Goal: Obtain resource: Download file/media

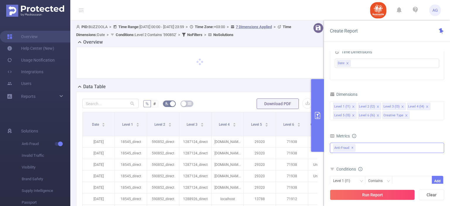
click at [352, 147] on span "✕" at bounding box center [352, 148] width 2 height 7
click at [352, 147] on div at bounding box center [387, 147] width 114 height 9
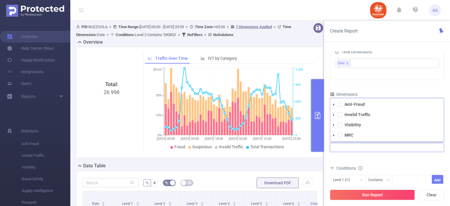
click at [339, 117] on li "Invalid Traffic" at bounding box center [387, 115] width 114 height 8
click at [340, 114] on span at bounding box center [339, 114] width 5 height 5
click at [341, 126] on span at bounding box center [339, 125] width 5 height 5
click at [394, 162] on div "Total Fraudulent Bot/Virus Hostile Tools Tunneled Traffic Non Malicious Bots Vi…" at bounding box center [387, 152] width 114 height 21
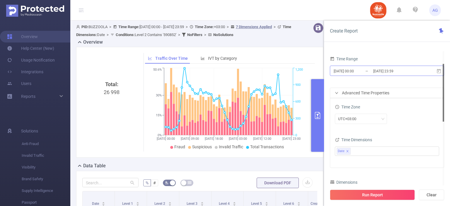
click at [359, 72] on input "2025-03-11 00:00" at bounding box center [356, 71] width 47 height 8
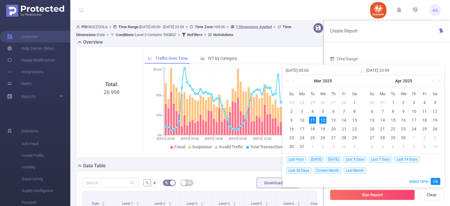
click at [433, 82] on link at bounding box center [432, 81] width 5 height 12
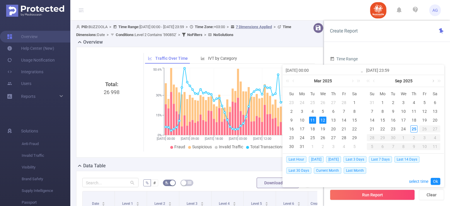
click at [433, 82] on link at bounding box center [432, 81] width 5 height 12
click at [375, 82] on link at bounding box center [374, 81] width 5 height 12
click at [403, 128] on div "24" at bounding box center [403, 128] width 7 height 7
click at [384, 128] on div "22" at bounding box center [382, 128] width 7 height 7
type input "2025-09-22 00:00"
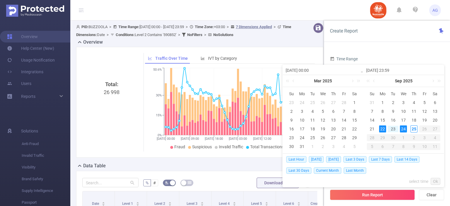
type input "2025-09-24 23:59"
type input "2025-09-22 00:00"
type input "2025-09-24 23:59"
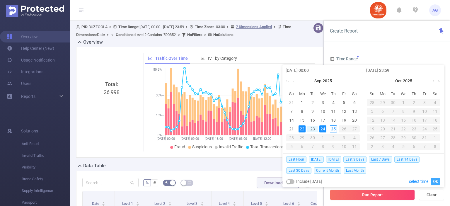
click at [435, 182] on link "Ok" at bounding box center [436, 181] width 10 height 7
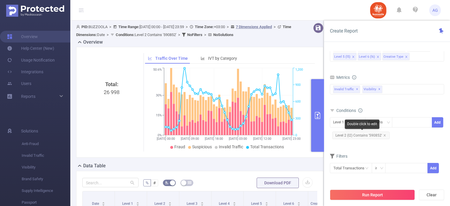
click at [371, 133] on span "Level 2 (l2) Contains '590852'" at bounding box center [360, 136] width 57 height 8
click at [371, 132] on span "Level 2 (l2) Contains '590852'" at bounding box center [360, 136] width 57 height 8
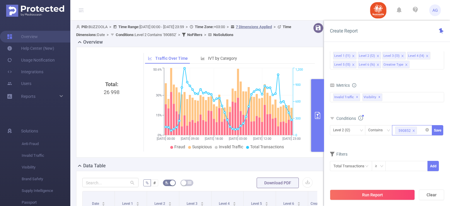
click at [415, 130] on icon "icon: close" at bounding box center [413, 130] width 3 height 3
click at [414, 130] on div at bounding box center [412, 130] width 34 height 10
paste input "583324"
type input "583324"
click at [409, 138] on li "583324" at bounding box center [412, 141] width 40 height 9
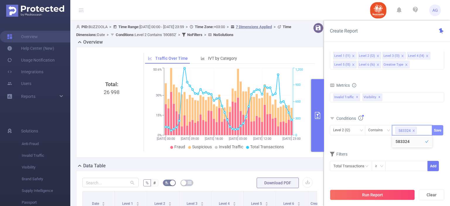
click at [438, 130] on button "Save" at bounding box center [437, 130] width 11 height 10
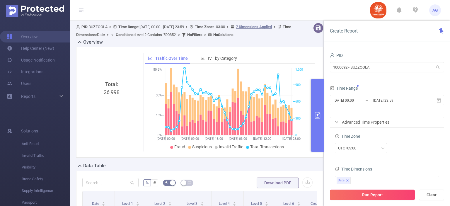
click at [389, 193] on button "Run Report" at bounding box center [372, 195] width 85 height 11
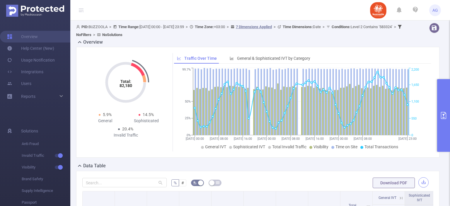
click at [420, 180] on button "button" at bounding box center [424, 182] width 10 height 10
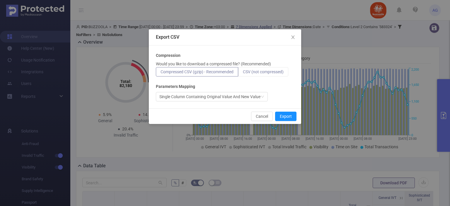
click at [253, 73] on span "CSV (not compressed)" at bounding box center [263, 71] width 41 height 5
click at [243, 73] on input "CSV (not compressed)" at bounding box center [243, 73] width 0 height 0
click at [285, 113] on button "Export" at bounding box center [285, 116] width 21 height 9
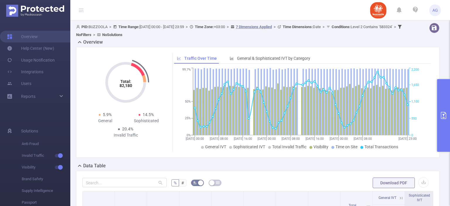
click at [450, 108] on button "primary" at bounding box center [443, 115] width 13 height 73
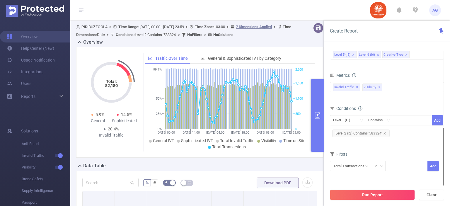
click at [370, 132] on span "Level 2 (l2) Contains '583324'" at bounding box center [360, 134] width 57 height 8
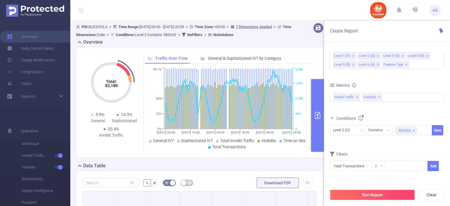
click at [413, 130] on icon "icon: close" at bounding box center [414, 131] width 2 height 2
click at [407, 130] on div at bounding box center [412, 130] width 34 height 10
paste input "590852"
type input "590852"
click at [406, 144] on li "590852" at bounding box center [412, 141] width 40 height 9
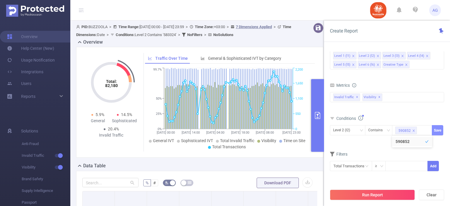
click at [436, 132] on button "Save" at bounding box center [437, 130] width 11 height 10
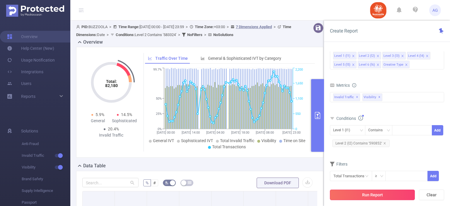
click at [381, 192] on button "Run Report" at bounding box center [372, 195] width 85 height 11
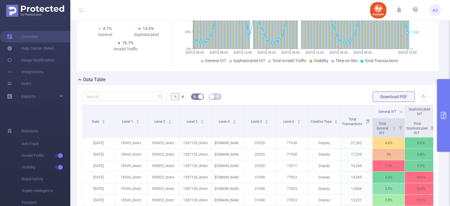
scroll to position [88, 0]
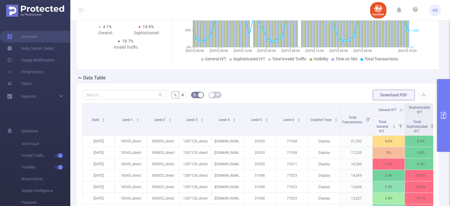
click at [446, 99] on button "primary" at bounding box center [443, 115] width 13 height 73
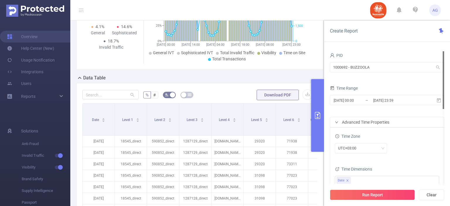
click at [301, 68] on div "Total: 168,901 Total: 168,901 4.1% General 14.6% Sophisticated 18.7% Invalid Tr…" at bounding box center [199, 14] width 247 height 111
click at [302, 95] on button "button" at bounding box center [307, 94] width 10 height 10
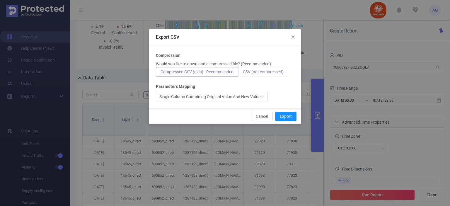
click at [253, 71] on span "CSV (not compressed)" at bounding box center [263, 71] width 41 height 5
click at [243, 73] on input "CSV (not compressed)" at bounding box center [243, 73] width 0 height 0
click at [283, 115] on button "Export" at bounding box center [285, 116] width 21 height 9
